Goal: Task Accomplishment & Management: Manage account settings

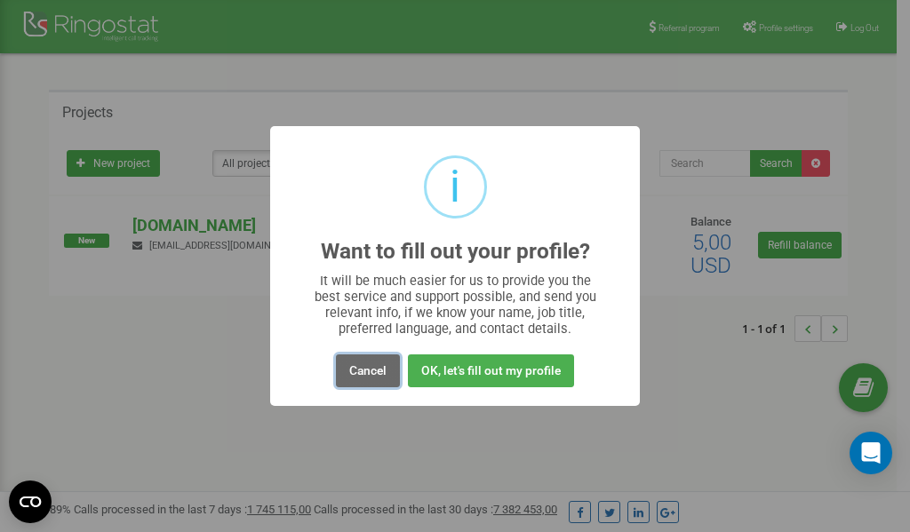
click at [364, 372] on button "Cancel" at bounding box center [368, 371] width 64 height 33
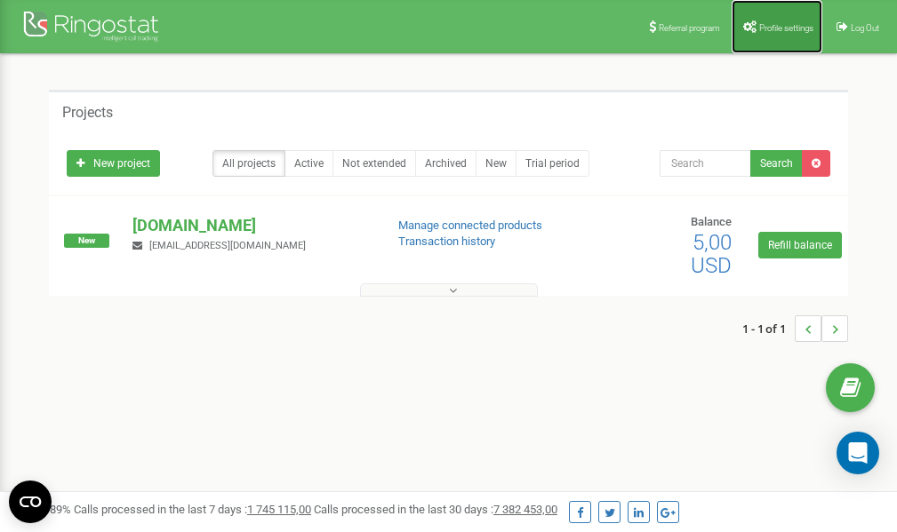
click at [780, 25] on span "Profile settings" at bounding box center [786, 28] width 54 height 10
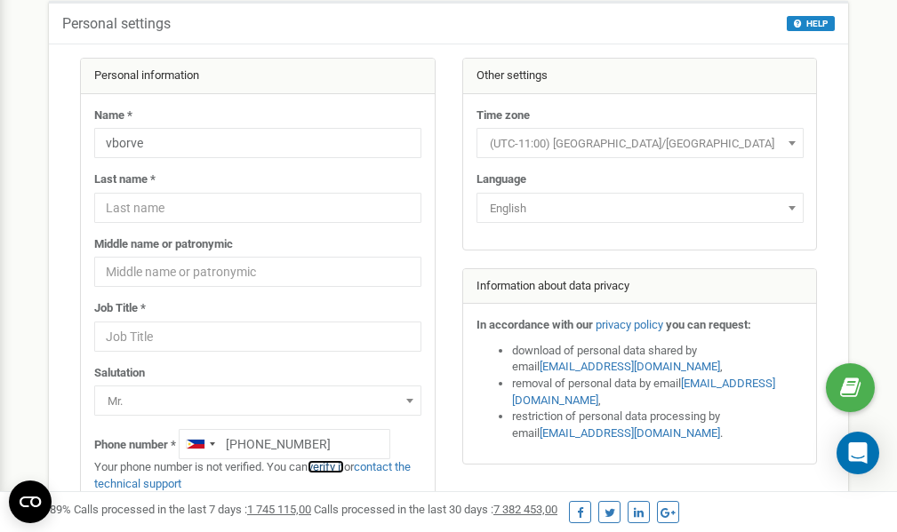
click at [330, 466] on link "verify it" at bounding box center [325, 466] width 36 height 13
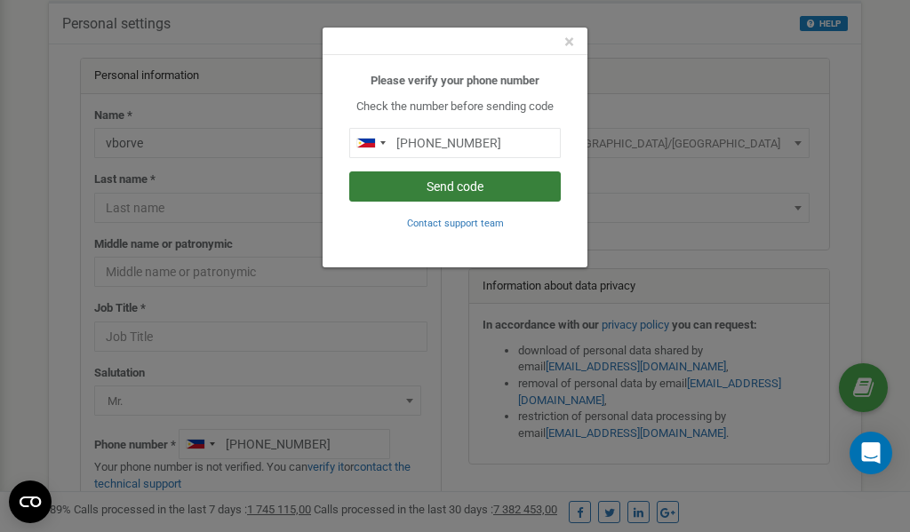
click at [471, 187] on button "Send code" at bounding box center [454, 186] width 211 height 30
